Goal: Understand process/instructions: Learn about a topic

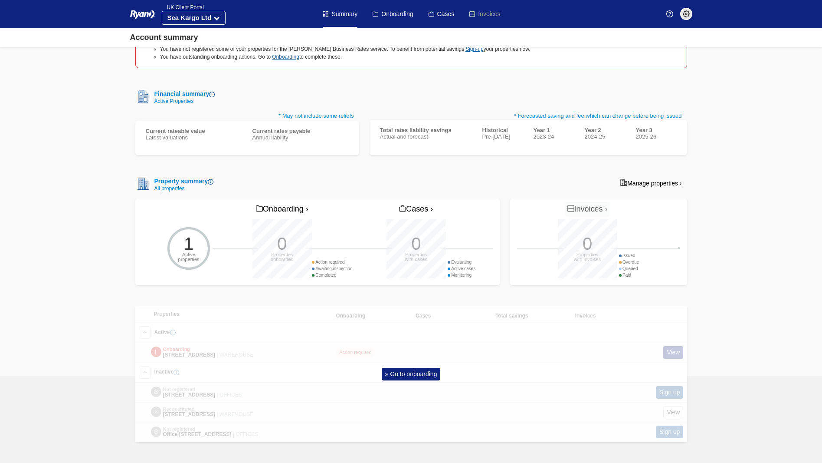
scroll to position [122, 0]
click at [409, 368] on link "» Go to onboarding" at bounding box center [411, 374] width 59 height 13
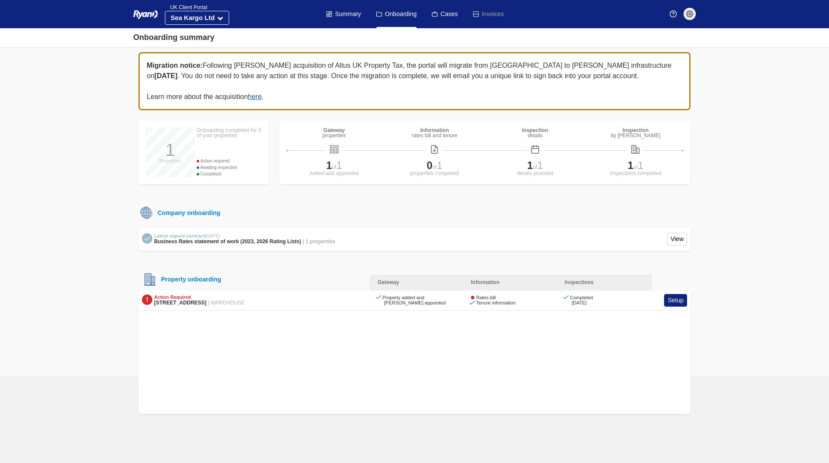
click at [614, 90] on div "Migration notice: Following [PERSON_NAME] acquisition of Altus UK Property Tax,…" at bounding box center [414, 81] width 552 height 58
